Goal: Task Accomplishment & Management: Complete application form

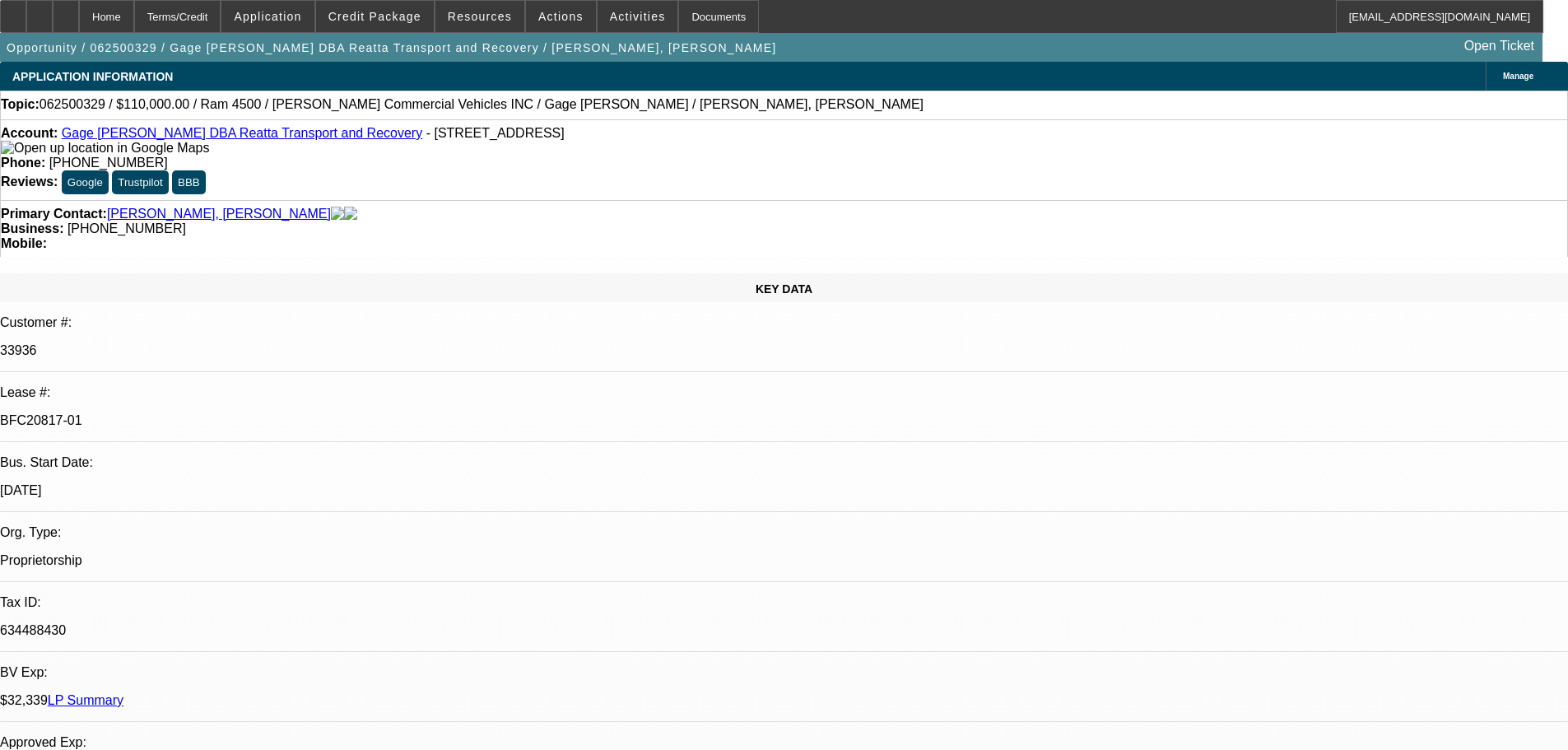
select select "0"
select select "3"
select select "0"
select select "6"
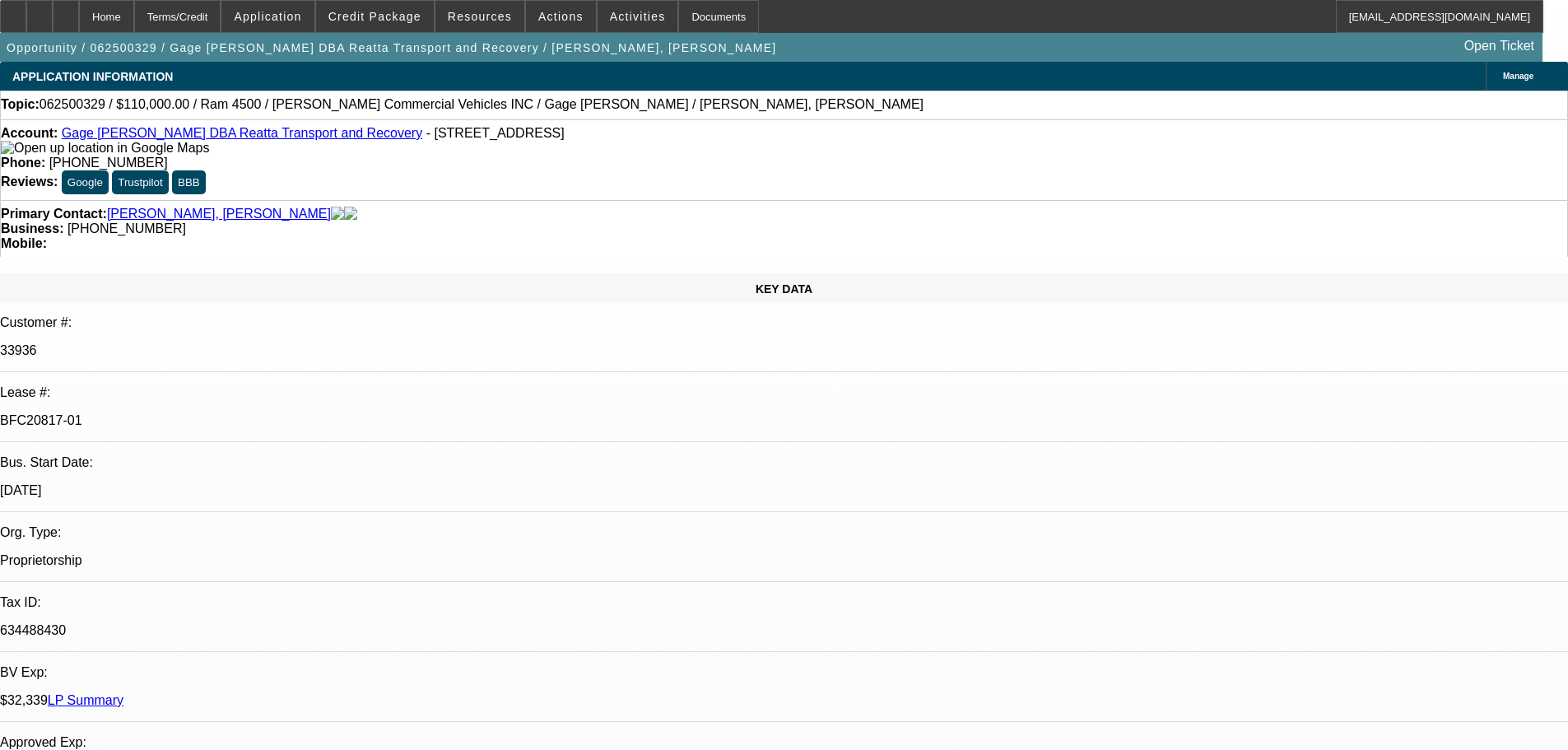
select select "0"
select select "3"
select select "0"
select select "6"
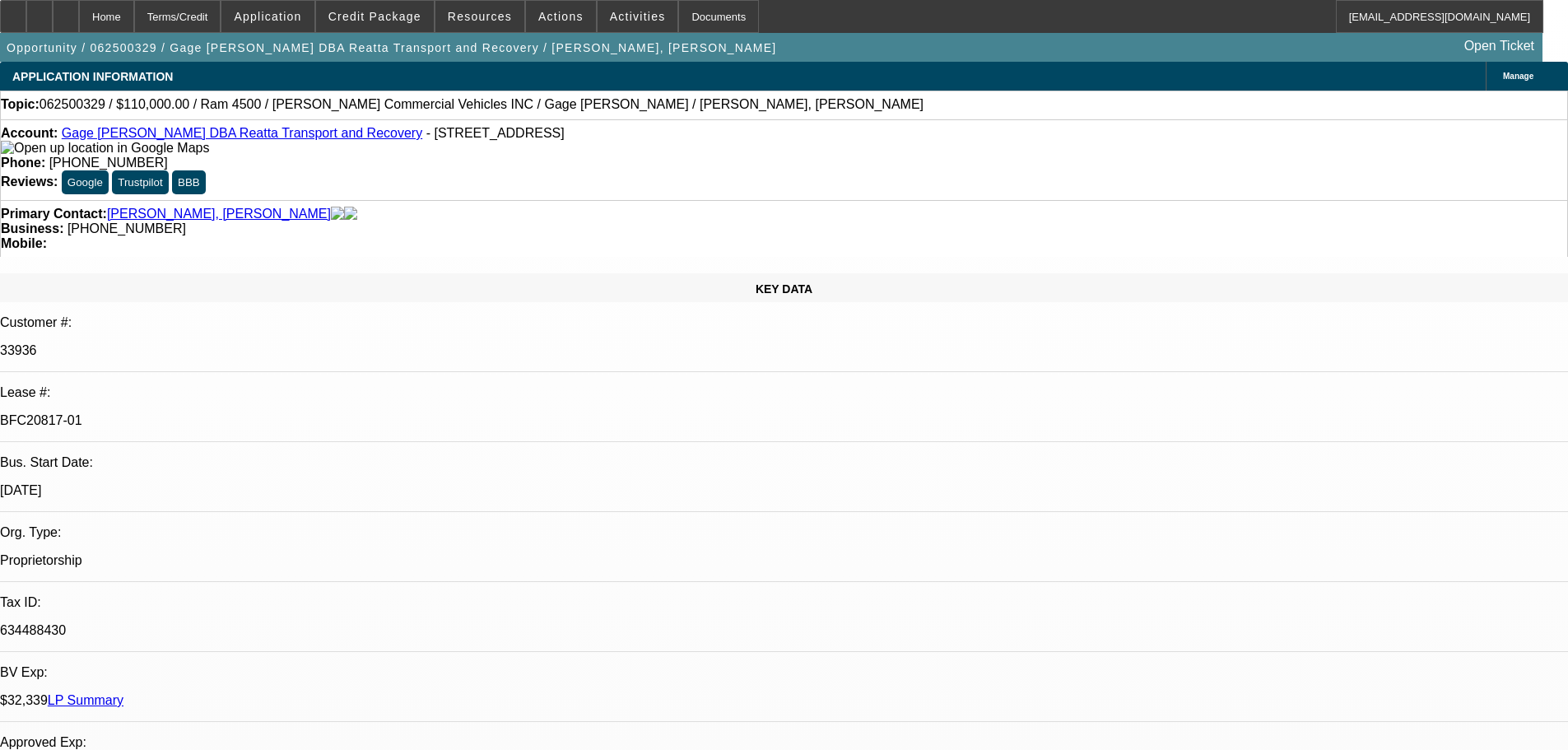
select select "0"
select select "3"
select select "0"
select select "6"
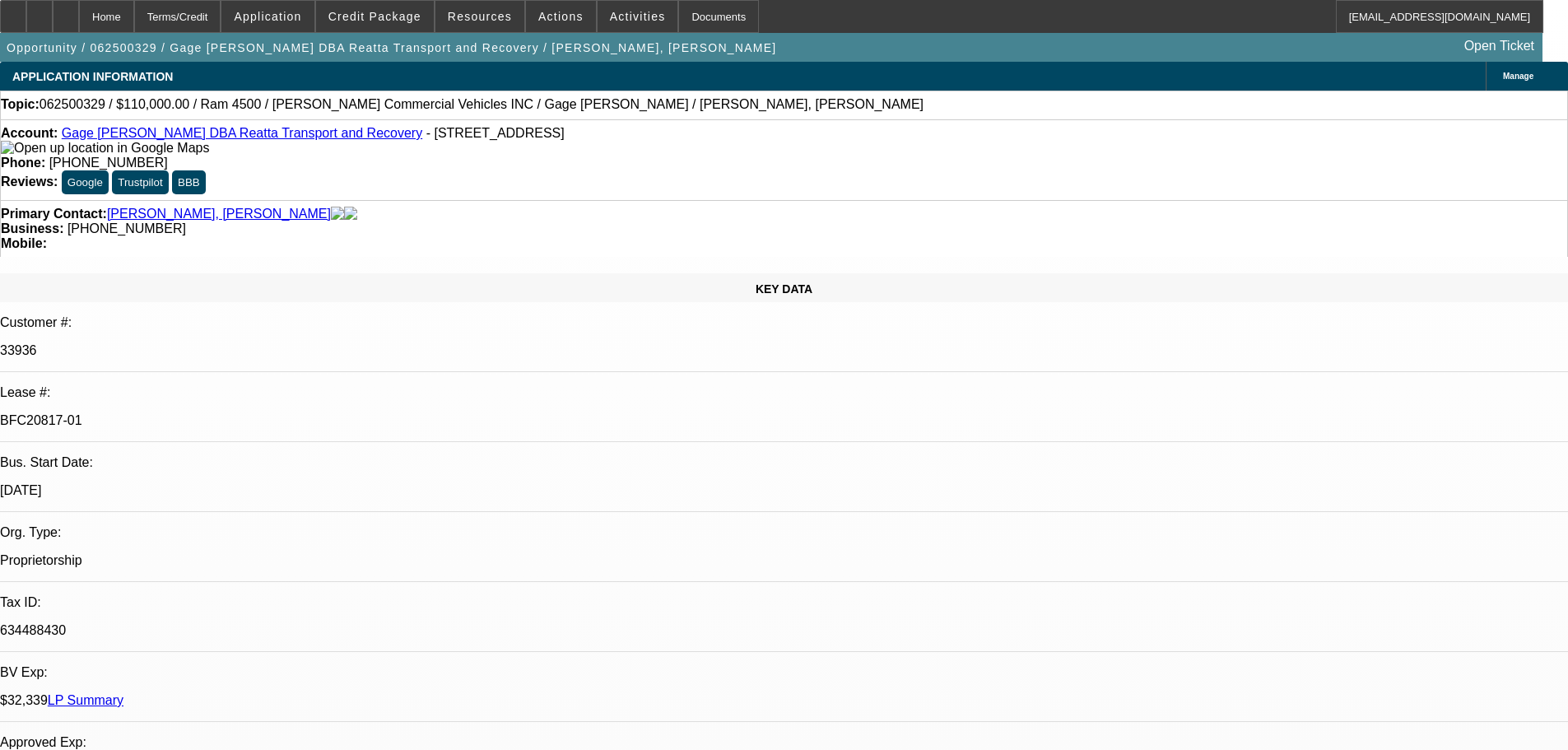
select select "0"
select select "3"
select select "0"
select select "6"
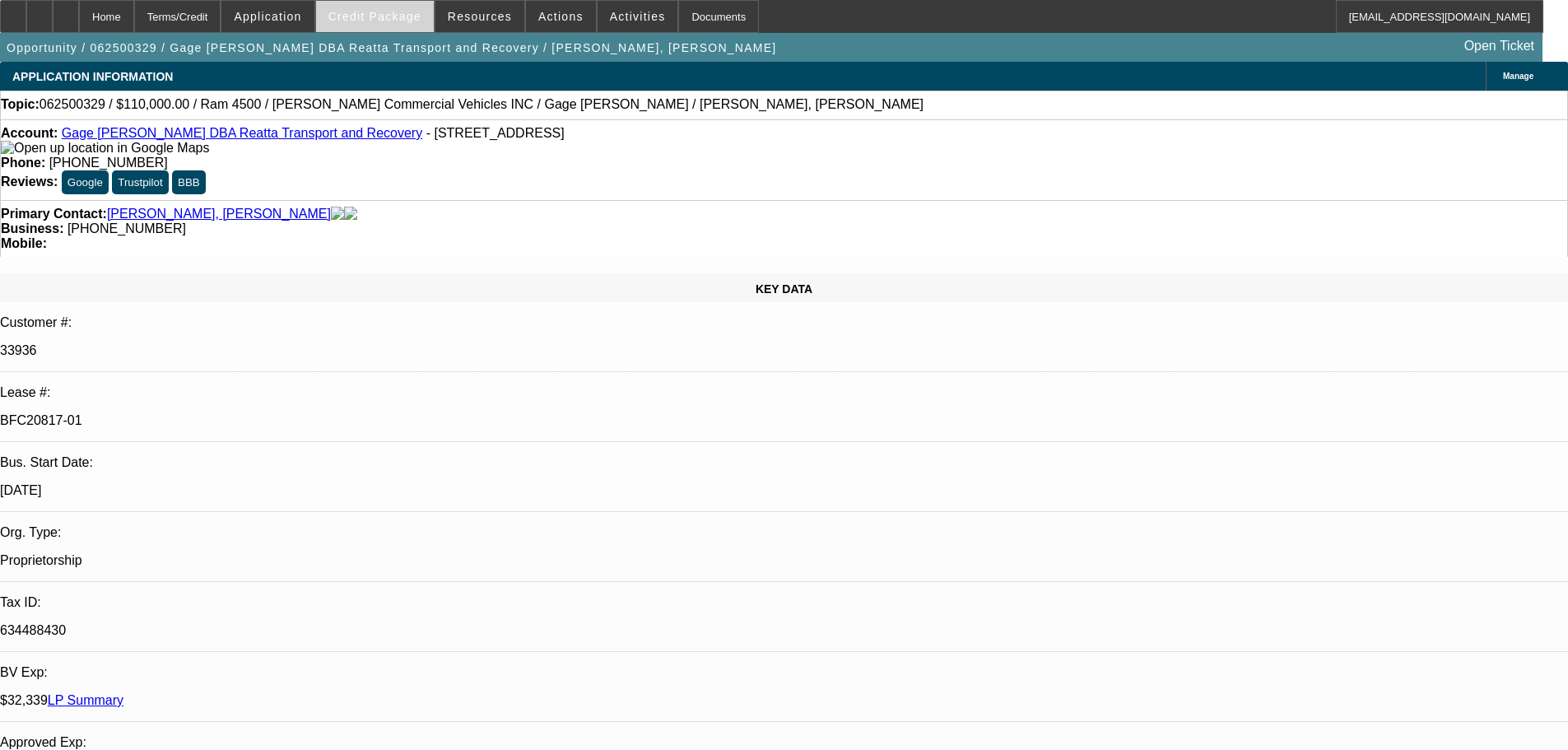
scroll to position [81, 0]
click at [485, 22] on span "Resources" at bounding box center [480, 16] width 64 height 13
select select "0"
select select "3"
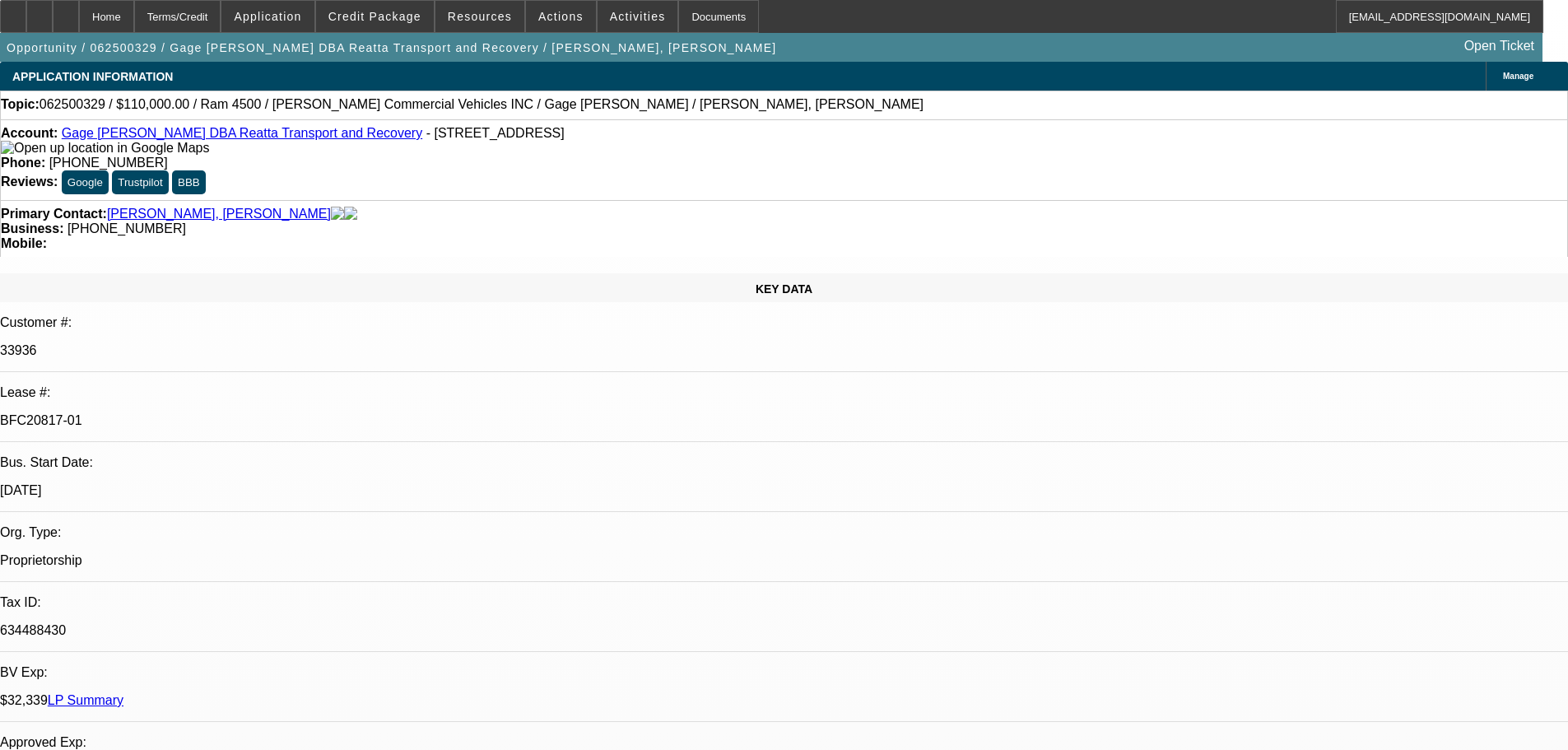
select select "0"
select select "6"
select select "0"
select select "3"
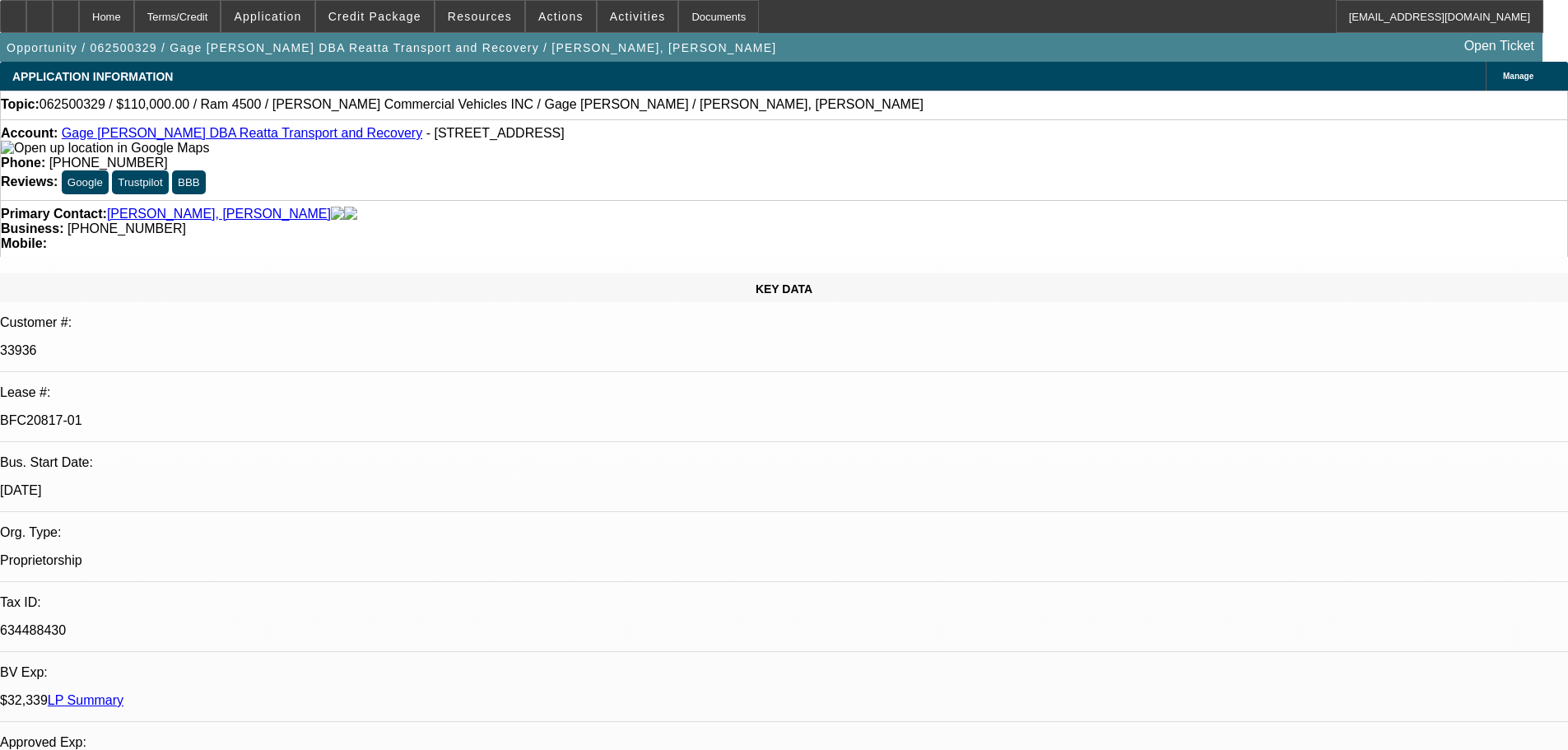
select select "0"
select select "6"
select select "0"
select select "3"
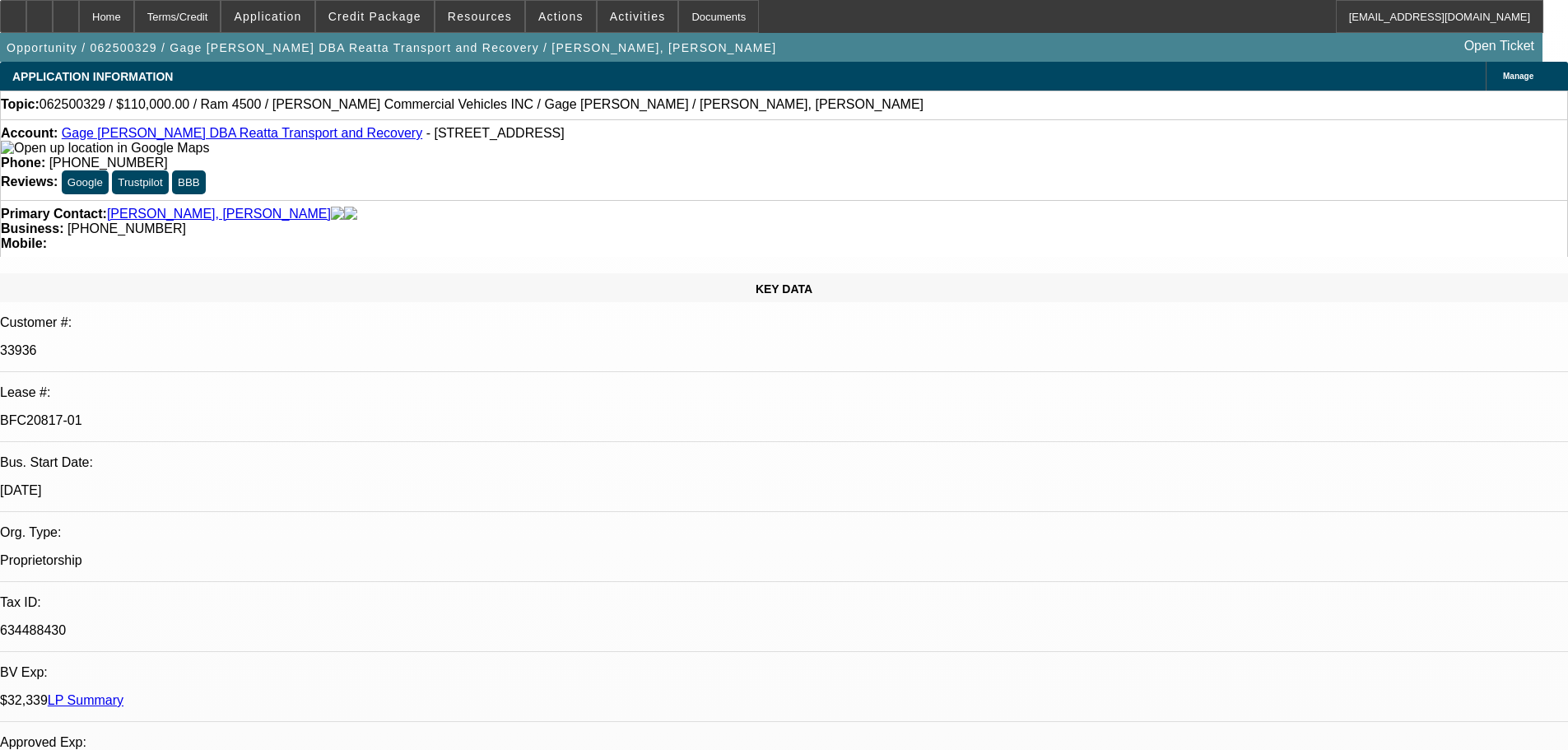
select select "0"
select select "6"
select select "0"
select select "3"
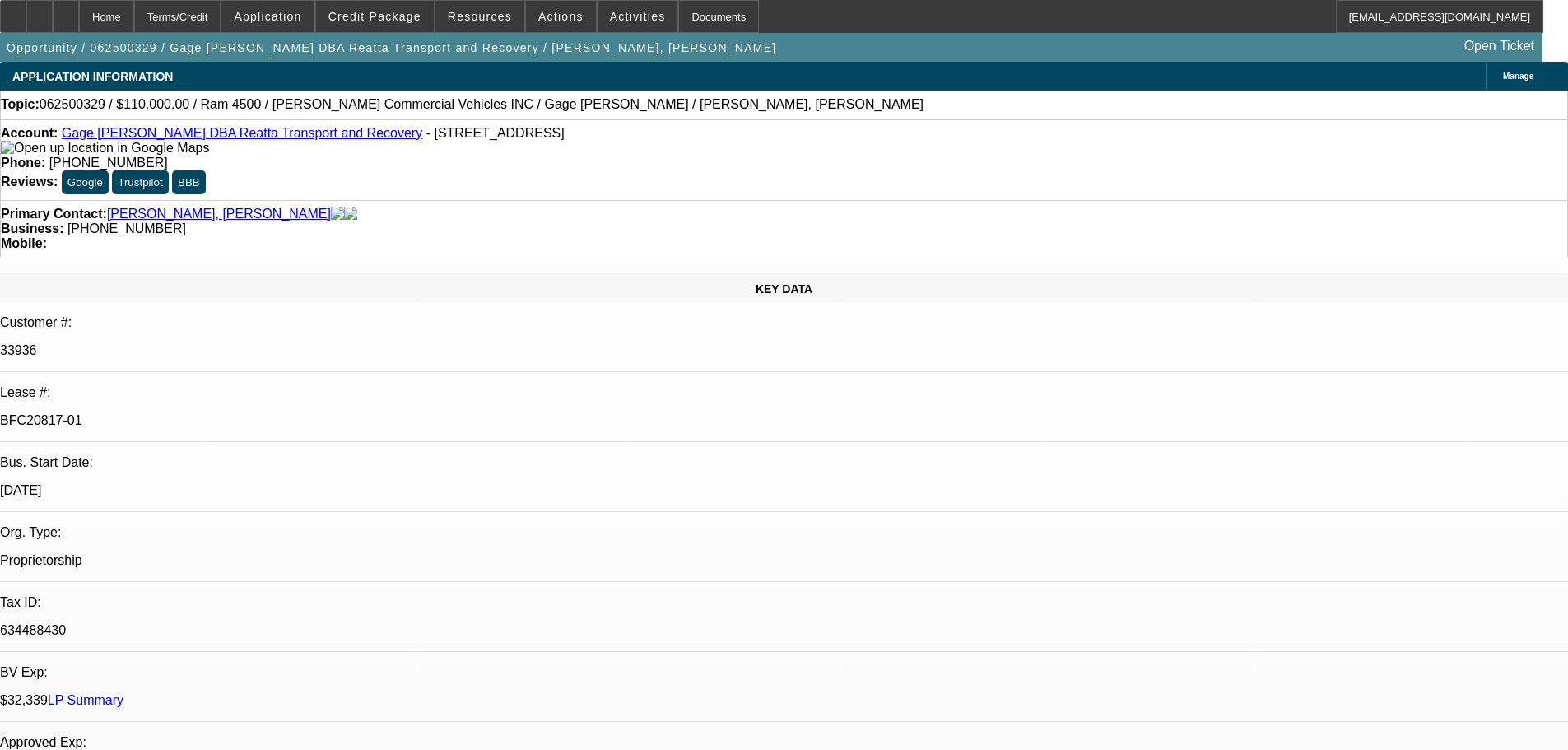
select select "0"
select select "6"
click at [371, 30] on span at bounding box center [375, 17] width 118 height 40
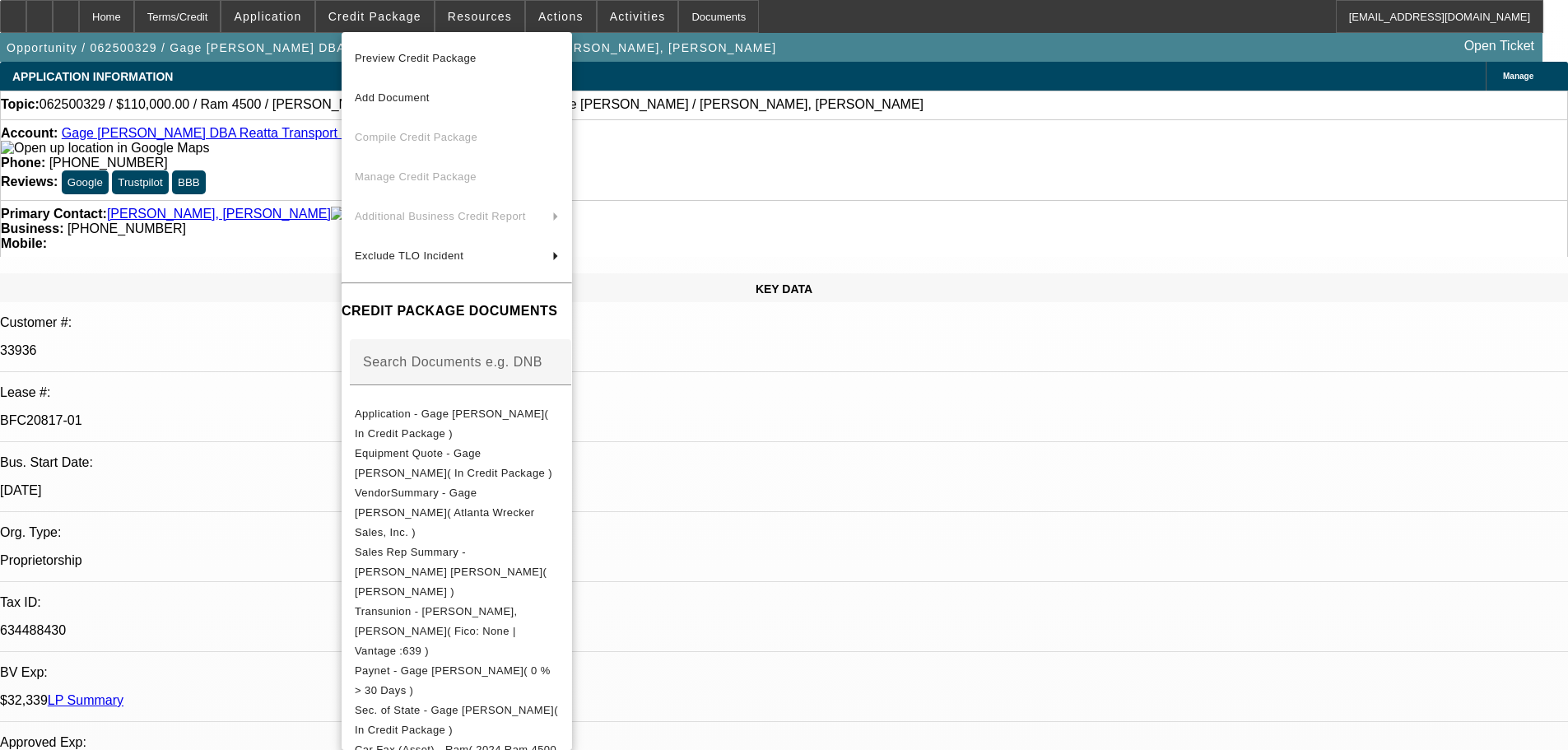
click at [490, 17] on div at bounding box center [784, 375] width 1568 height 750
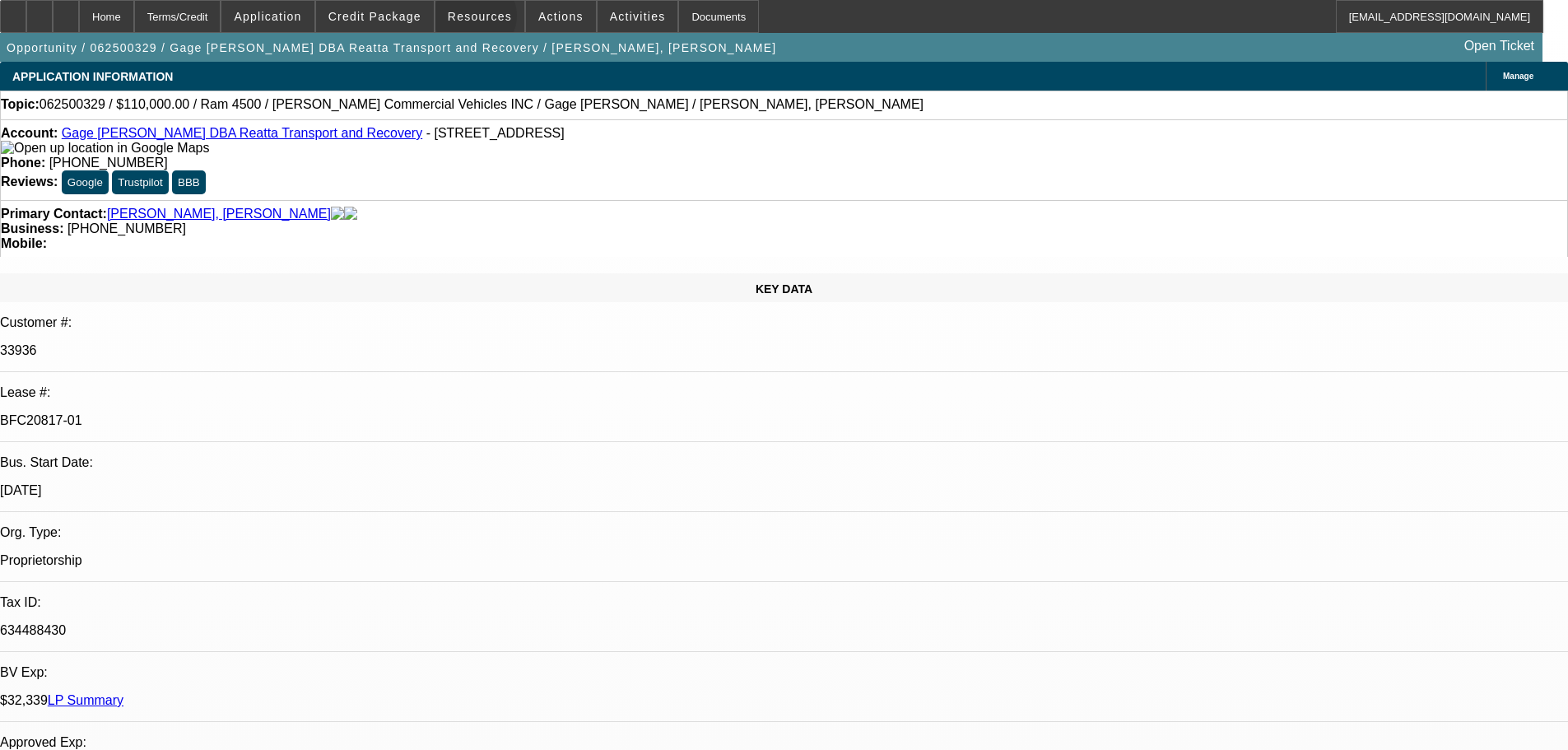
click at [481, 20] on span "Resources" at bounding box center [480, 16] width 64 height 13
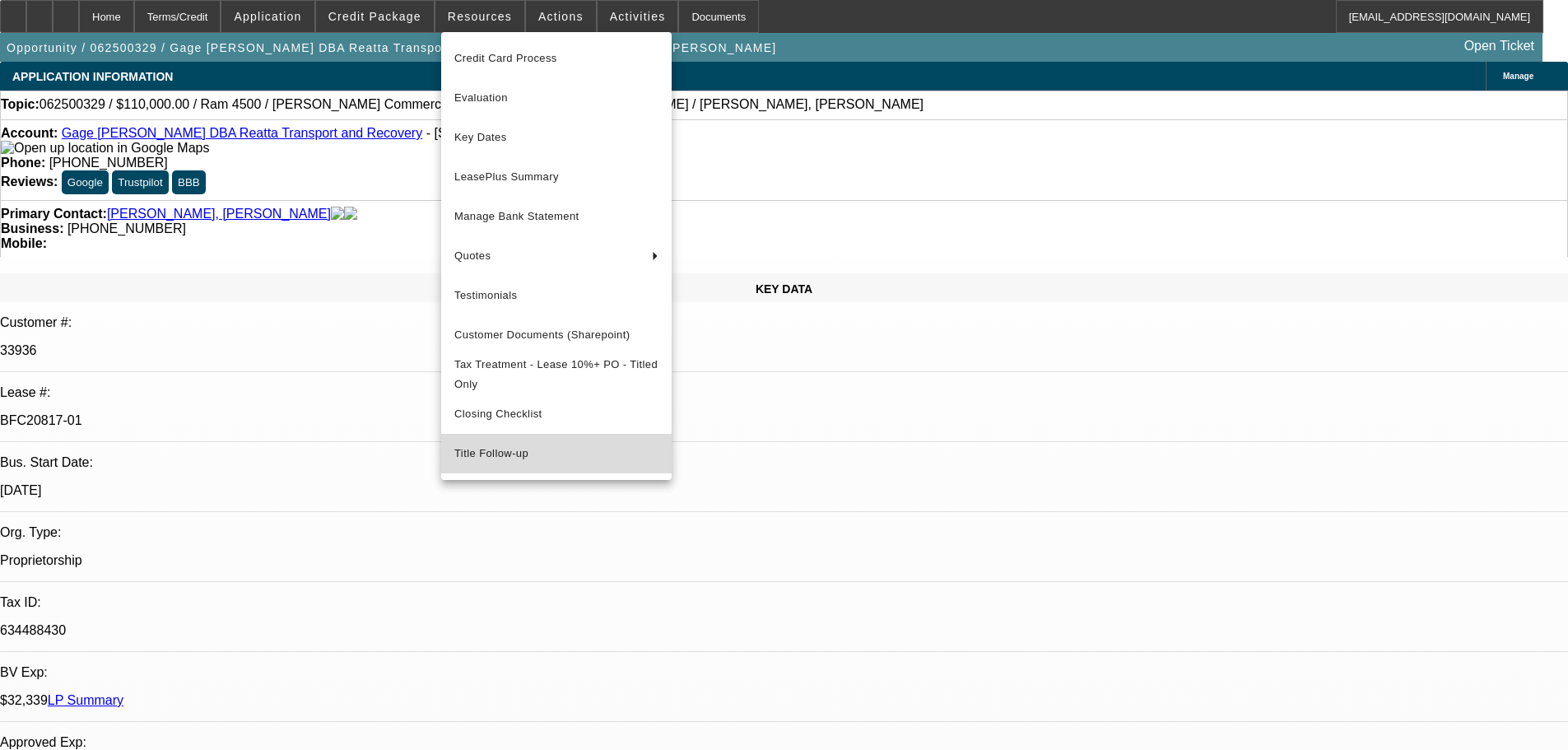
click at [521, 461] on span "Title Follow-up" at bounding box center [557, 454] width 204 height 20
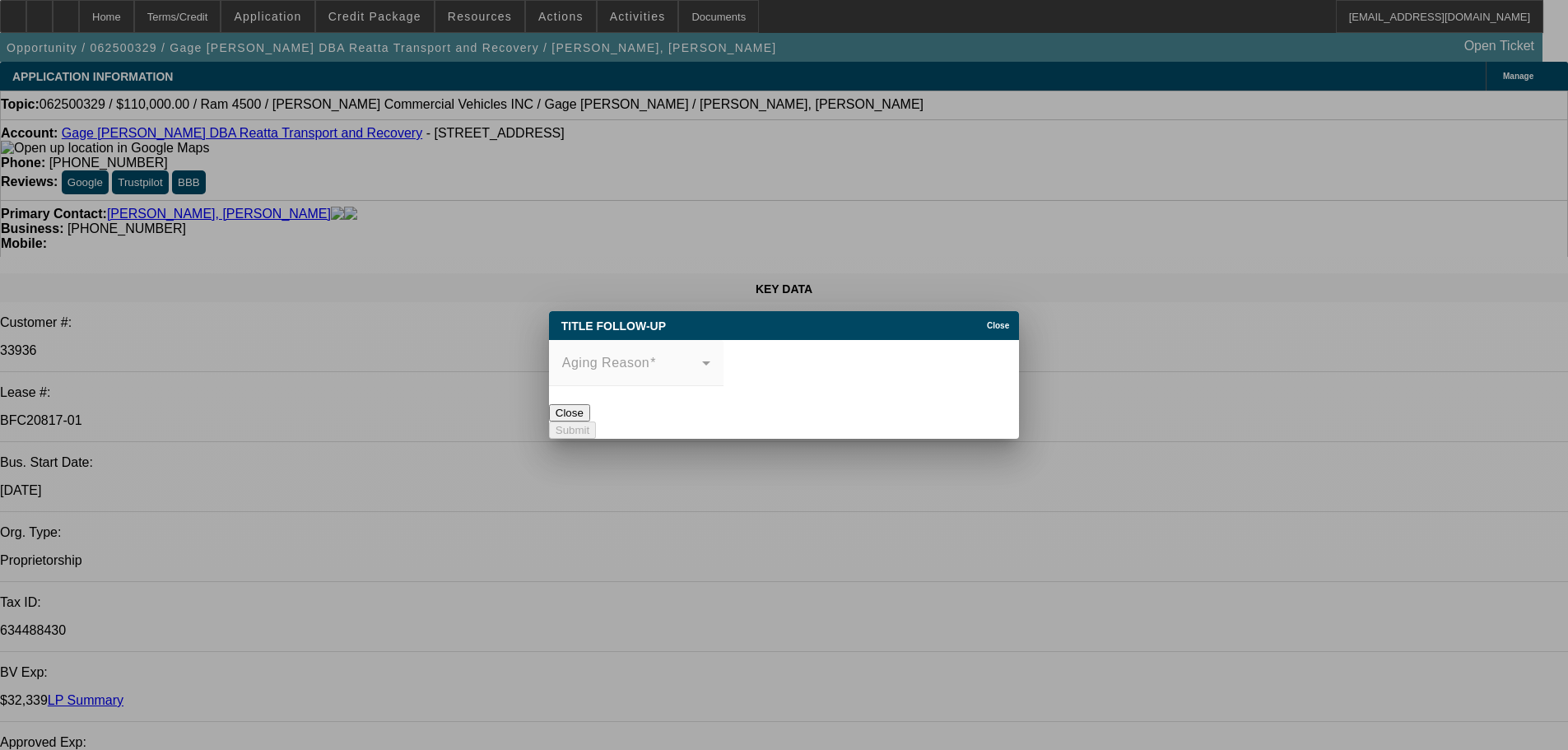
click at [724, 356] on mat-form-field "Aging Reason" at bounding box center [636, 372] width 174 height 64
click at [724, 364] on mat-form-field "Aging Reason" at bounding box center [636, 372] width 174 height 64
click at [724, 360] on mat-form-field "Aging Reason" at bounding box center [636, 372] width 174 height 64
click at [724, 358] on mat-form-field "Aging Reason" at bounding box center [636, 372] width 174 height 64
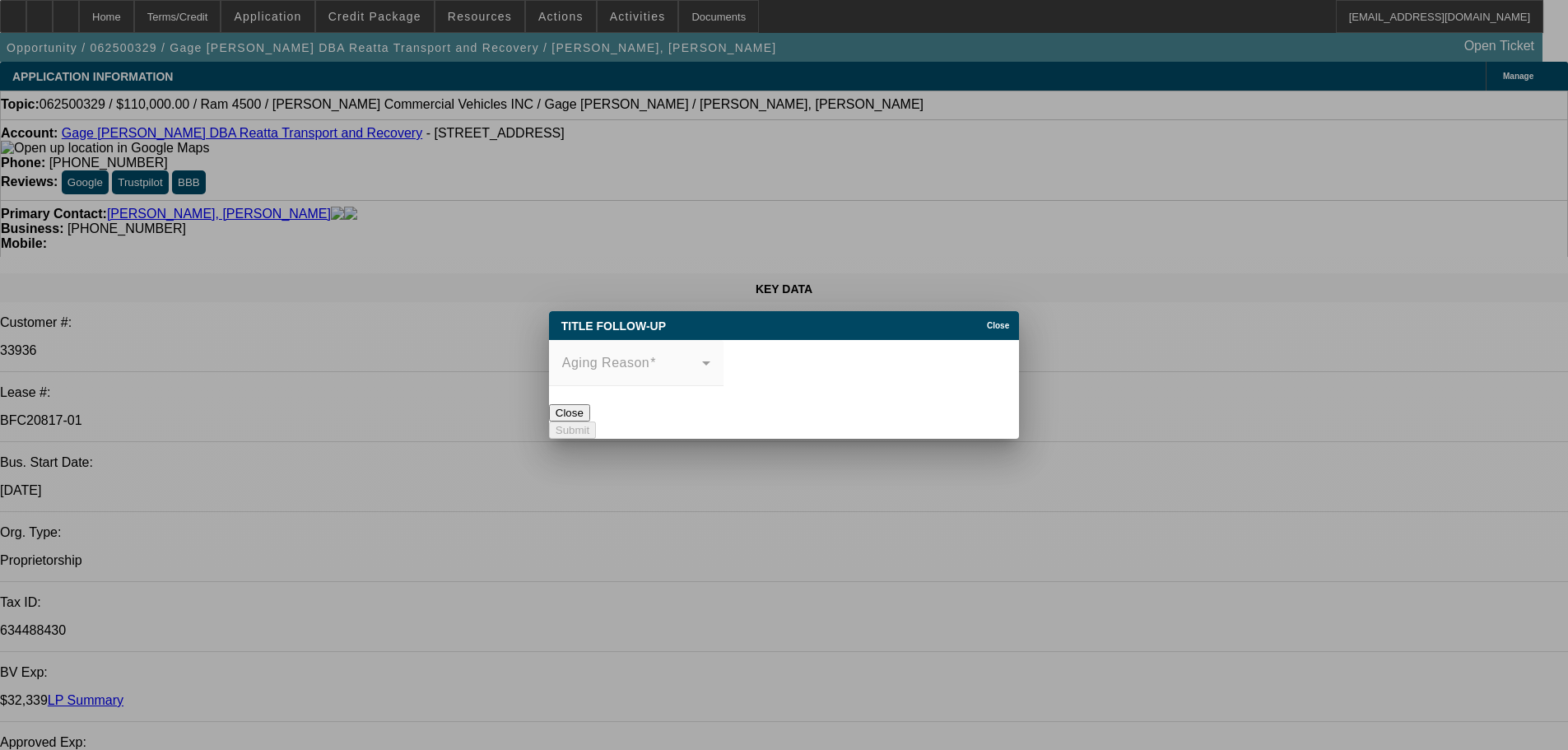
click at [724, 358] on mat-form-field "Aging Reason" at bounding box center [636, 372] width 174 height 64
click at [983, 321] on icon at bounding box center [983, 325] width 0 height 9
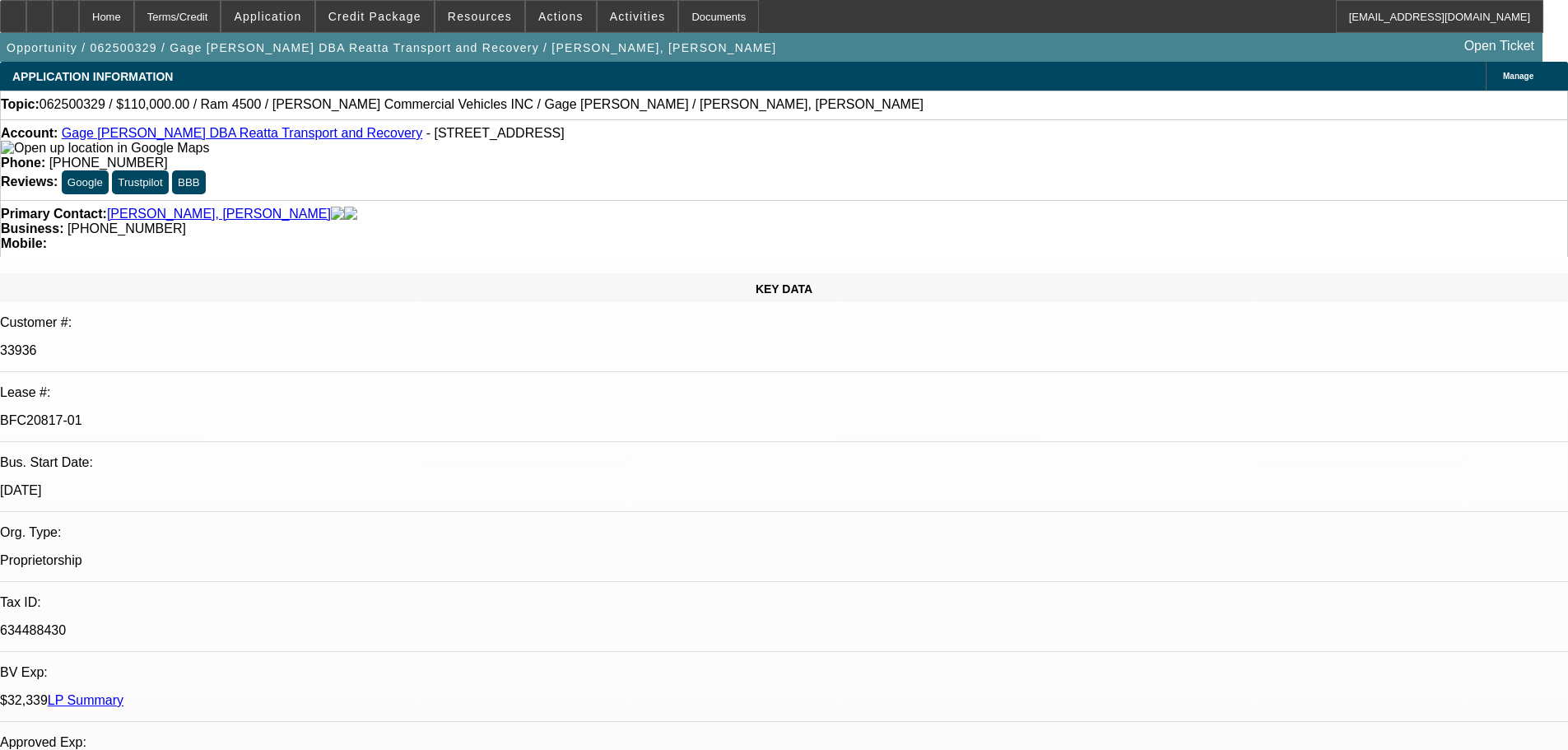
scroll to position [411, 0]
